Goal: Task Accomplishment & Management: Manage account settings

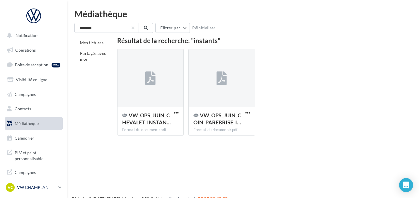
click at [39, 188] on p "VW CHAMPLAN" at bounding box center [36, 187] width 39 height 6
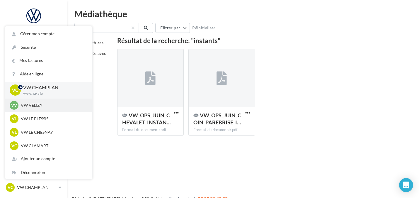
click at [35, 108] on div "VV VW VELIZY vw-vel-ale" at bounding box center [49, 105] width 78 height 9
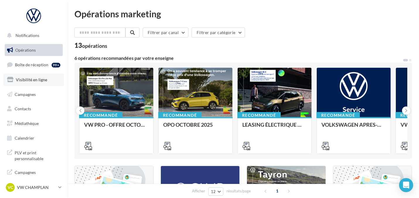
click at [36, 85] on link "Visibilité en ligne" at bounding box center [34, 80] width 60 height 12
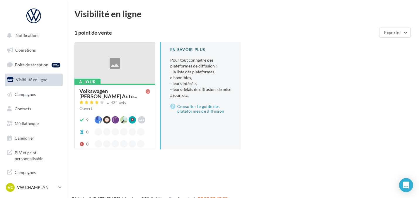
click at [110, 85] on div "À jour Volkswagen [PERSON_NAME] Auto... 434 avis Ouvert 9 Waze Hoodspot Apple B…" at bounding box center [115, 116] width 80 height 65
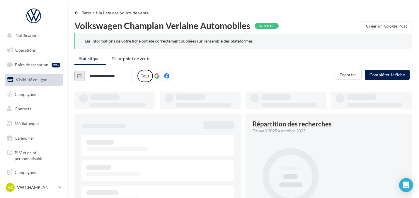
type input "**********"
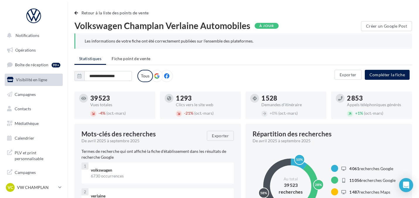
scroll to position [38, 0]
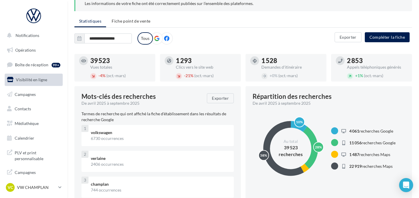
click at [158, 38] on icon at bounding box center [156, 38] width 5 height 5
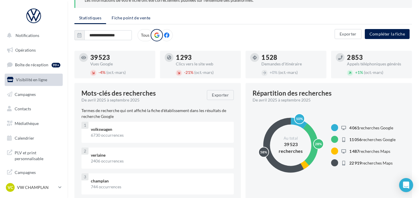
click at [129, 18] on span "Fiche point de vente" at bounding box center [131, 17] width 39 height 5
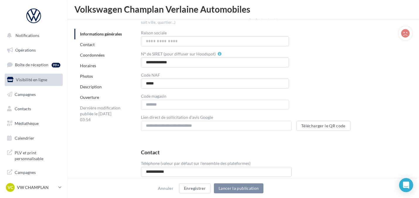
scroll to position [163, 0]
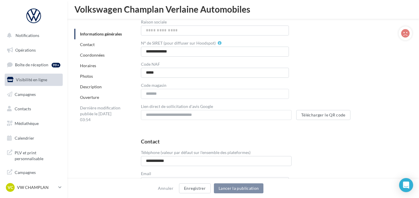
click at [90, 76] on link "Photos" at bounding box center [86, 76] width 13 height 5
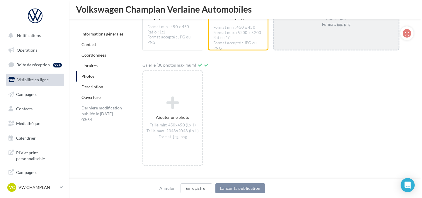
scroll to position [958, 0]
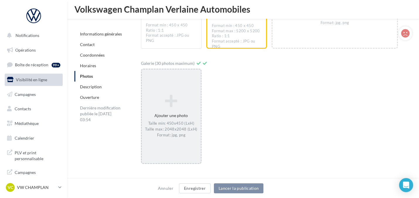
click at [164, 129] on div "Taille min: 450x450 (LxH) Taille max: 2048x2048 (LxH) Format: jpg, png" at bounding box center [171, 129] width 54 height 17
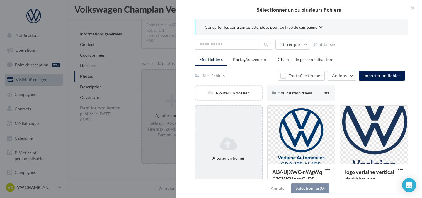
scroll to position [17, 0]
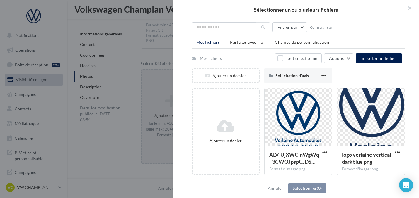
click at [153, 98] on div at bounding box center [209, 99] width 419 height 198
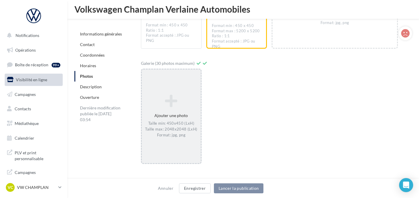
click at [160, 129] on div "Taille min: 450x450 (LxH) Taille max: 2048x2048 (LxH) Format: jpg, png" at bounding box center [171, 129] width 54 height 17
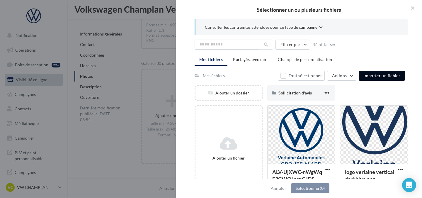
click at [379, 78] on span "Importer un fichier" at bounding box center [381, 75] width 37 height 5
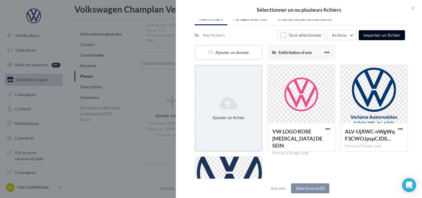
scroll to position [40, 0]
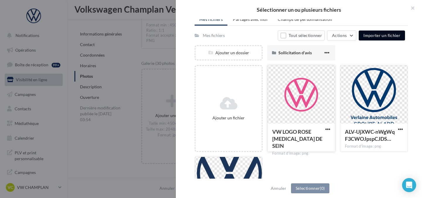
click at [325, 126] on div "VW LOGO ROSE CANCER DE SEIN Format d'image: png" at bounding box center [301, 137] width 67 height 28
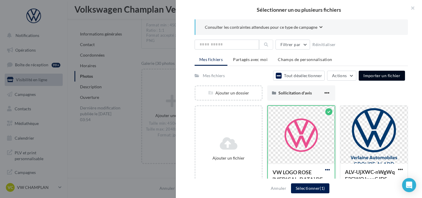
scroll to position [19, 0]
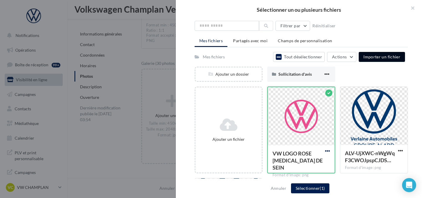
click at [325, 152] on span "button" at bounding box center [327, 150] width 5 height 5
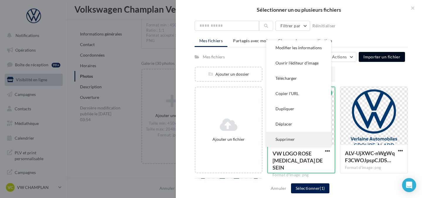
click at [306, 135] on button "Supprimer" at bounding box center [298, 139] width 65 height 15
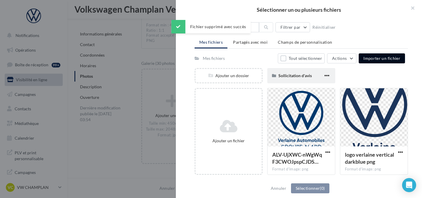
scroll to position [0, 0]
